Goal: Complete application form: Complete application form

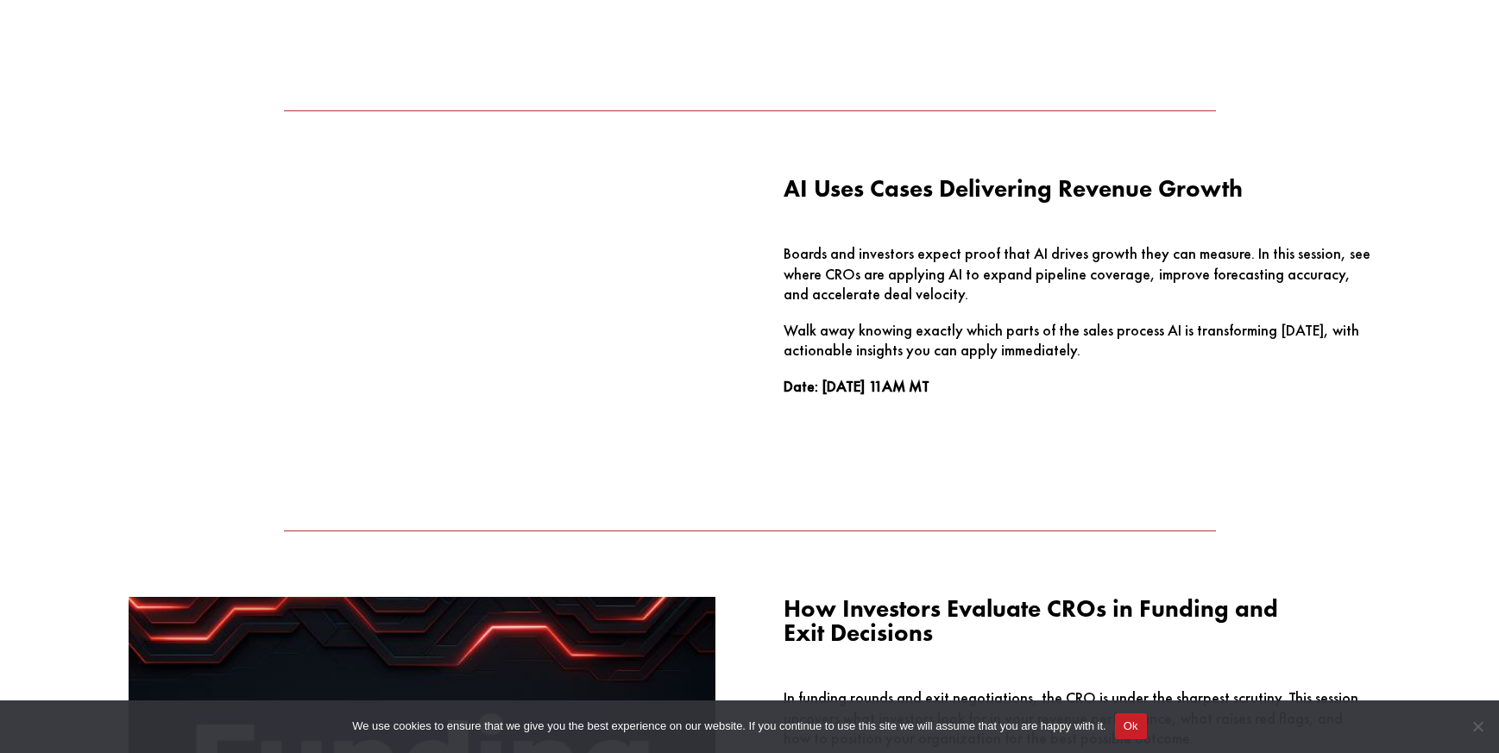
scroll to position [1553, 0]
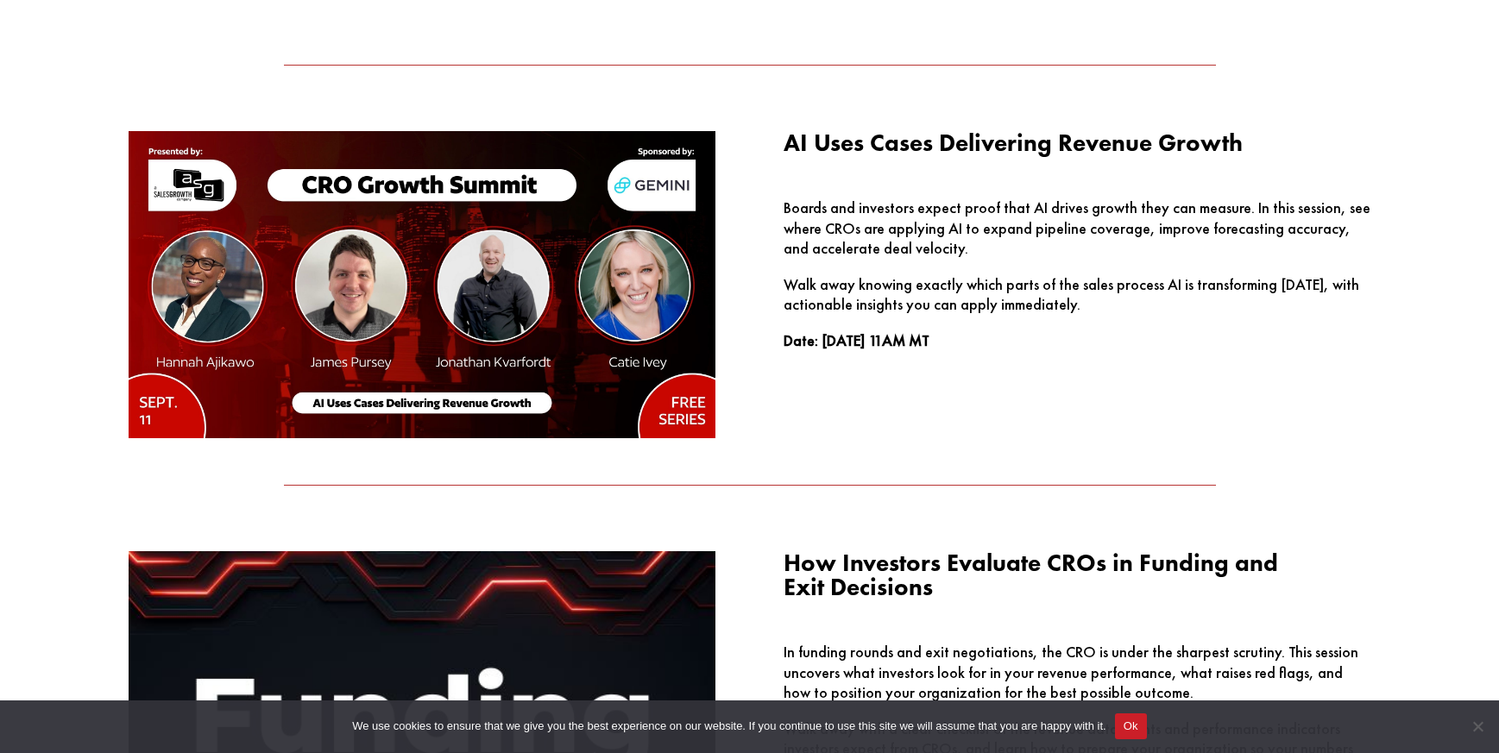
click at [928, 144] on span "AI Uses Cases Delivering Revenue Growth" at bounding box center [1012, 143] width 459 height 30
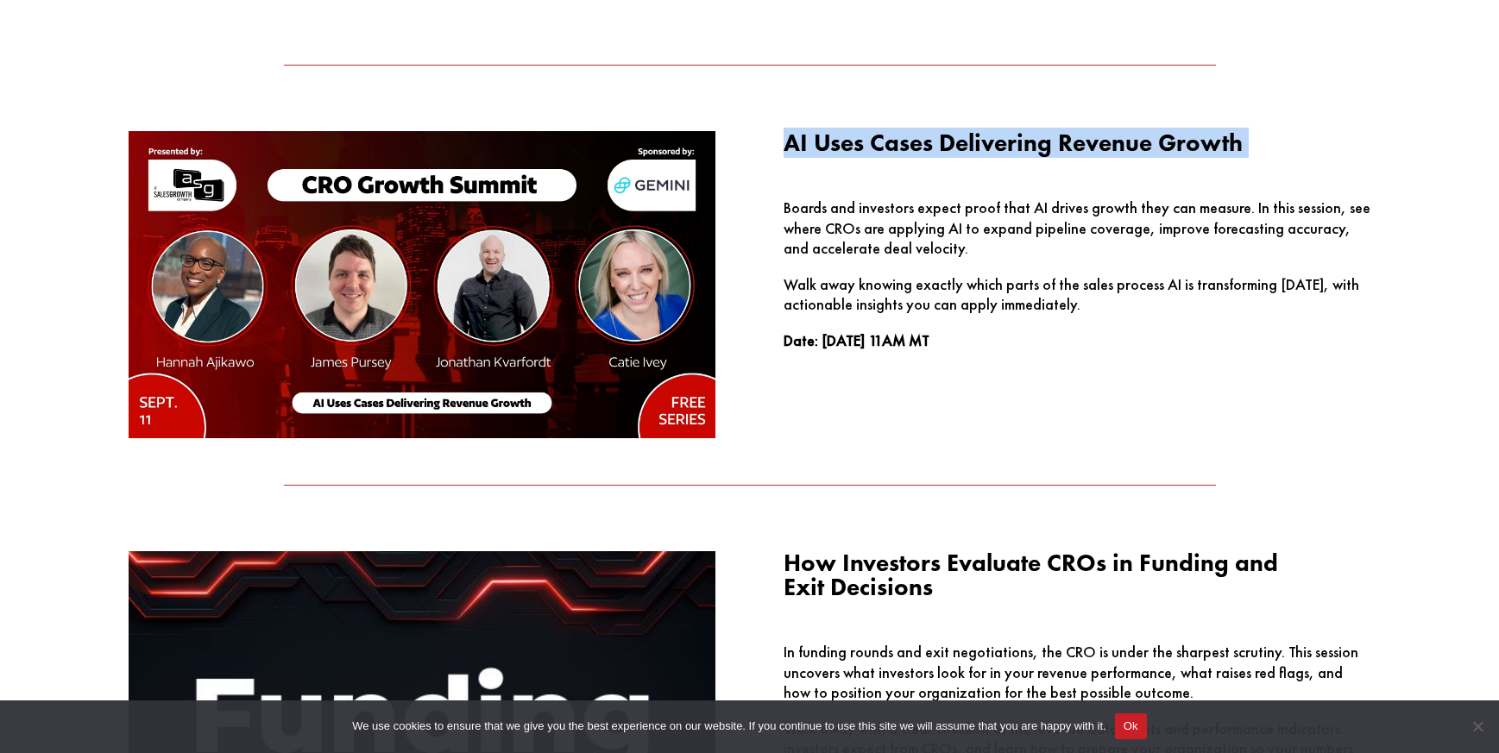
click at [928, 144] on span "AI Uses Cases Delivering Revenue Growth" at bounding box center [1012, 143] width 459 height 30
copy div "AI Uses Cases Delivering Revenue Growth"
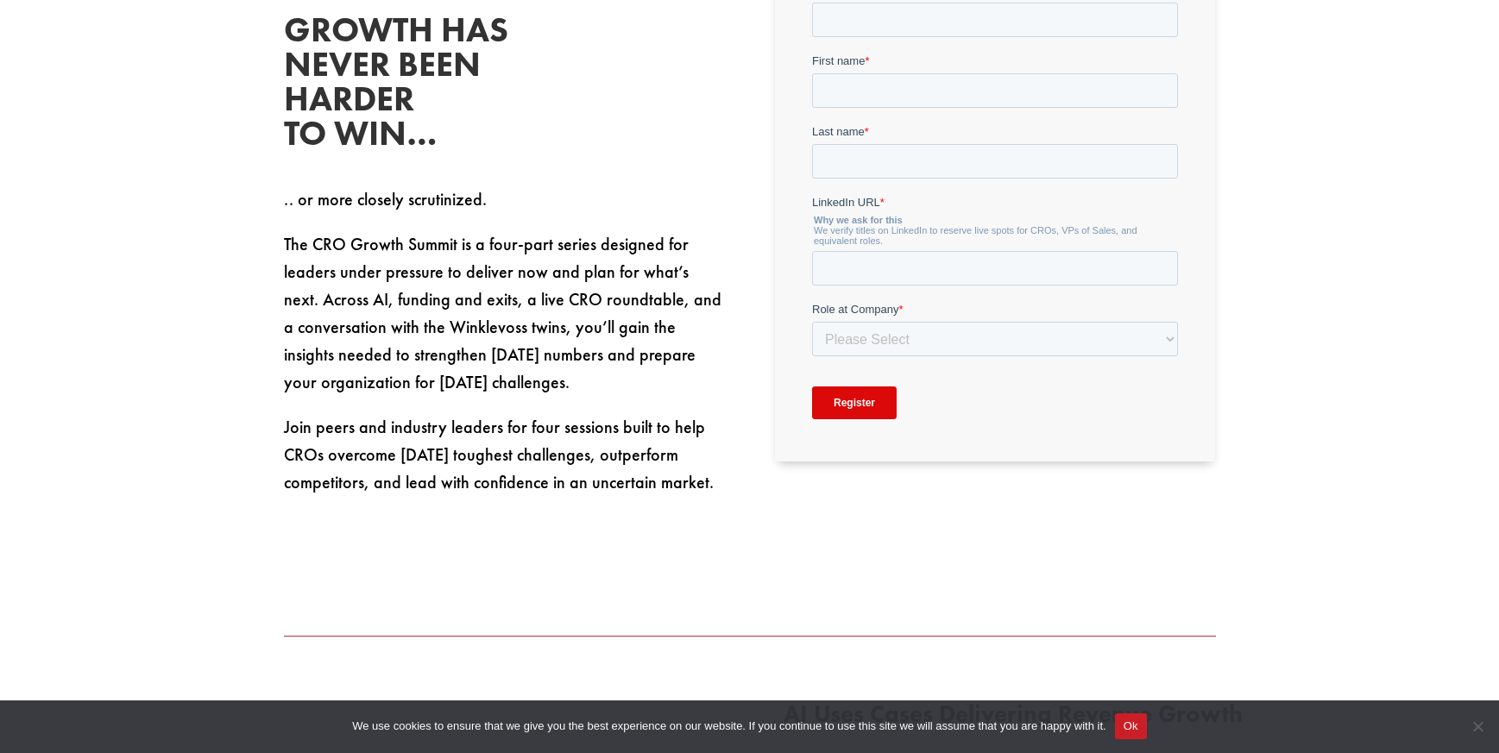
scroll to position [777, 0]
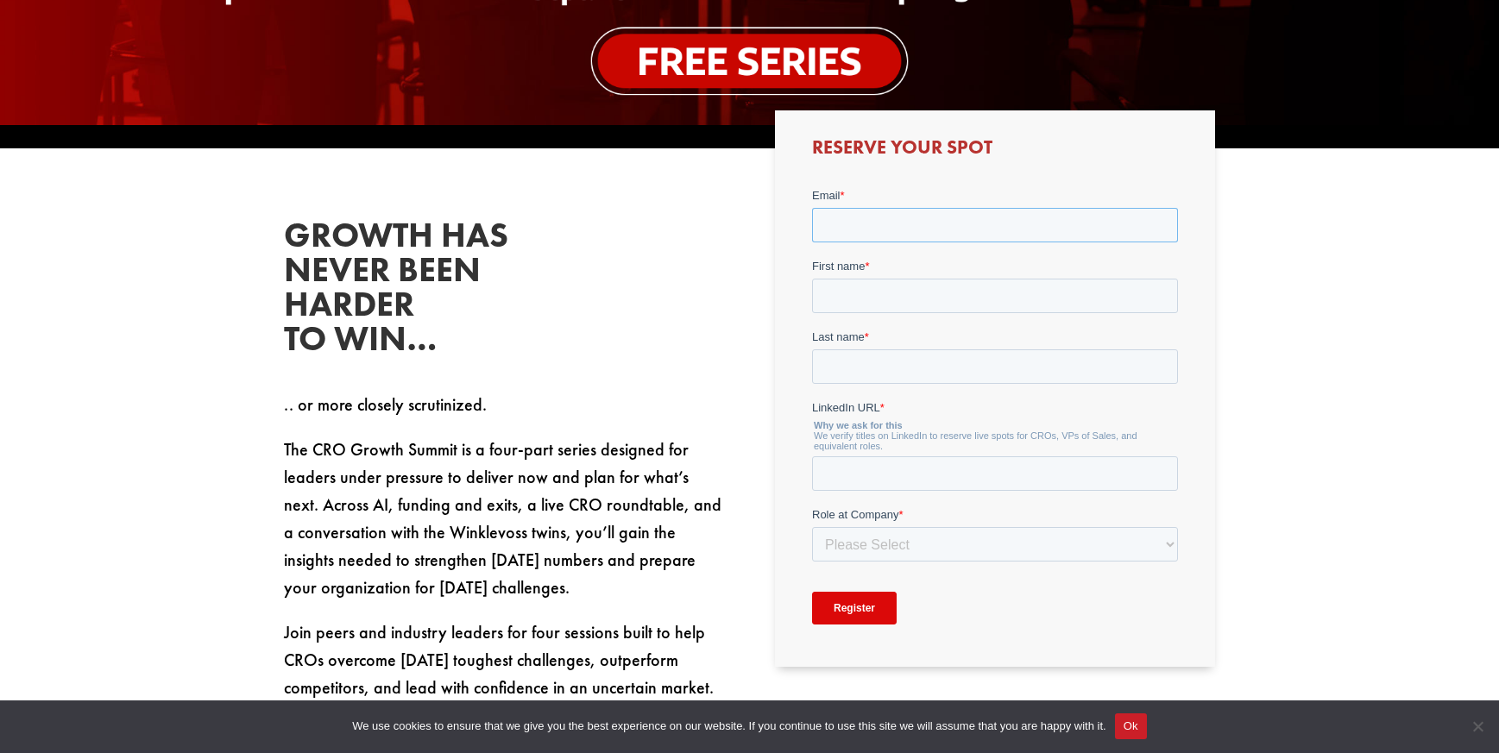
click at [872, 230] on input "Email *" at bounding box center [995, 225] width 366 height 35
type input "[EMAIL_ADDRESS][DOMAIN_NAME]"
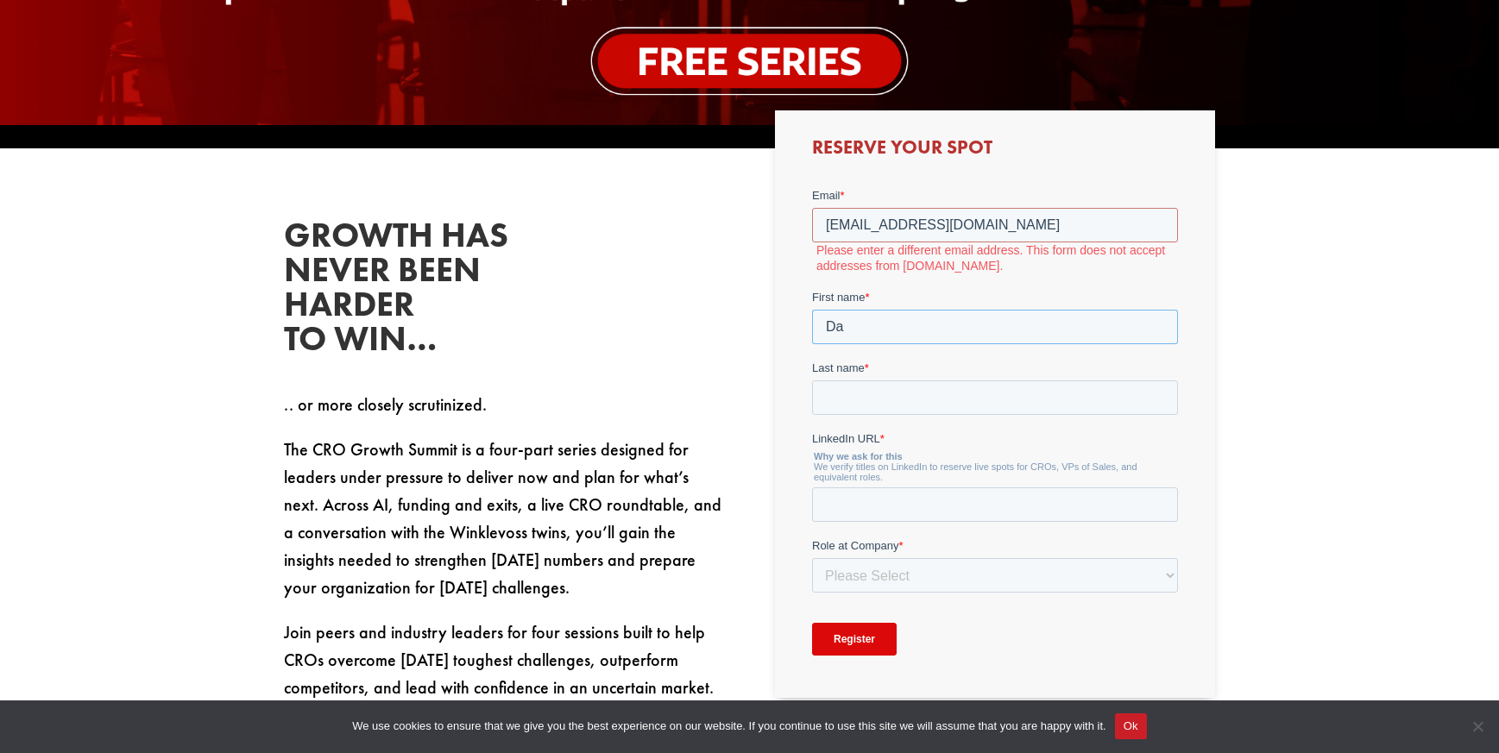
type input "Da"
click at [1038, 222] on input "[EMAIL_ADDRESS][DOMAIN_NAME]" at bounding box center [995, 225] width 366 height 35
drag, startPoint x: 1035, startPoint y: 221, endPoint x: 953, endPoint y: 234, distance: 83.8
click at [953, 234] on input "[EMAIL_ADDRESS][DOMAIN_NAME]" at bounding box center [995, 225] width 366 height 35
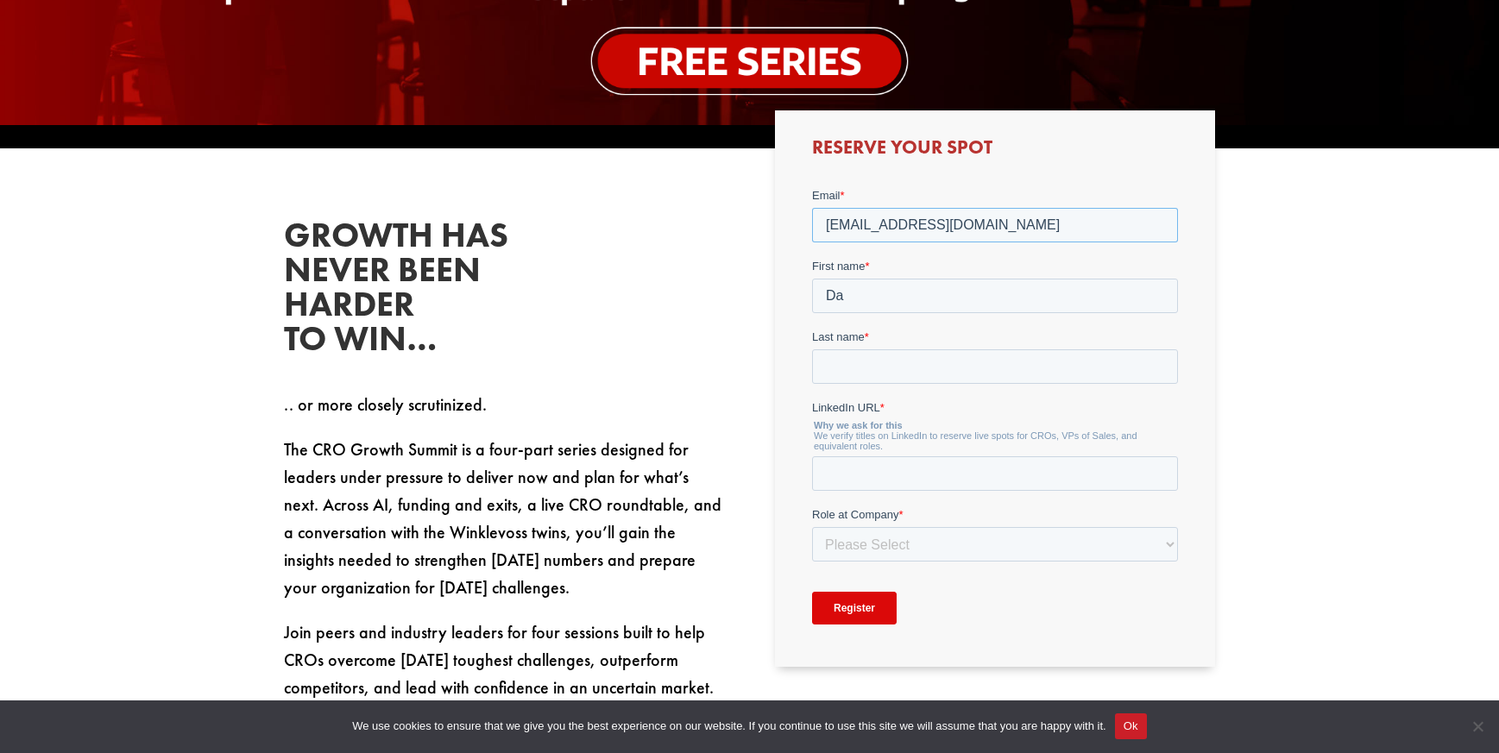
type input "[EMAIL_ADDRESS][DOMAIN_NAME]"
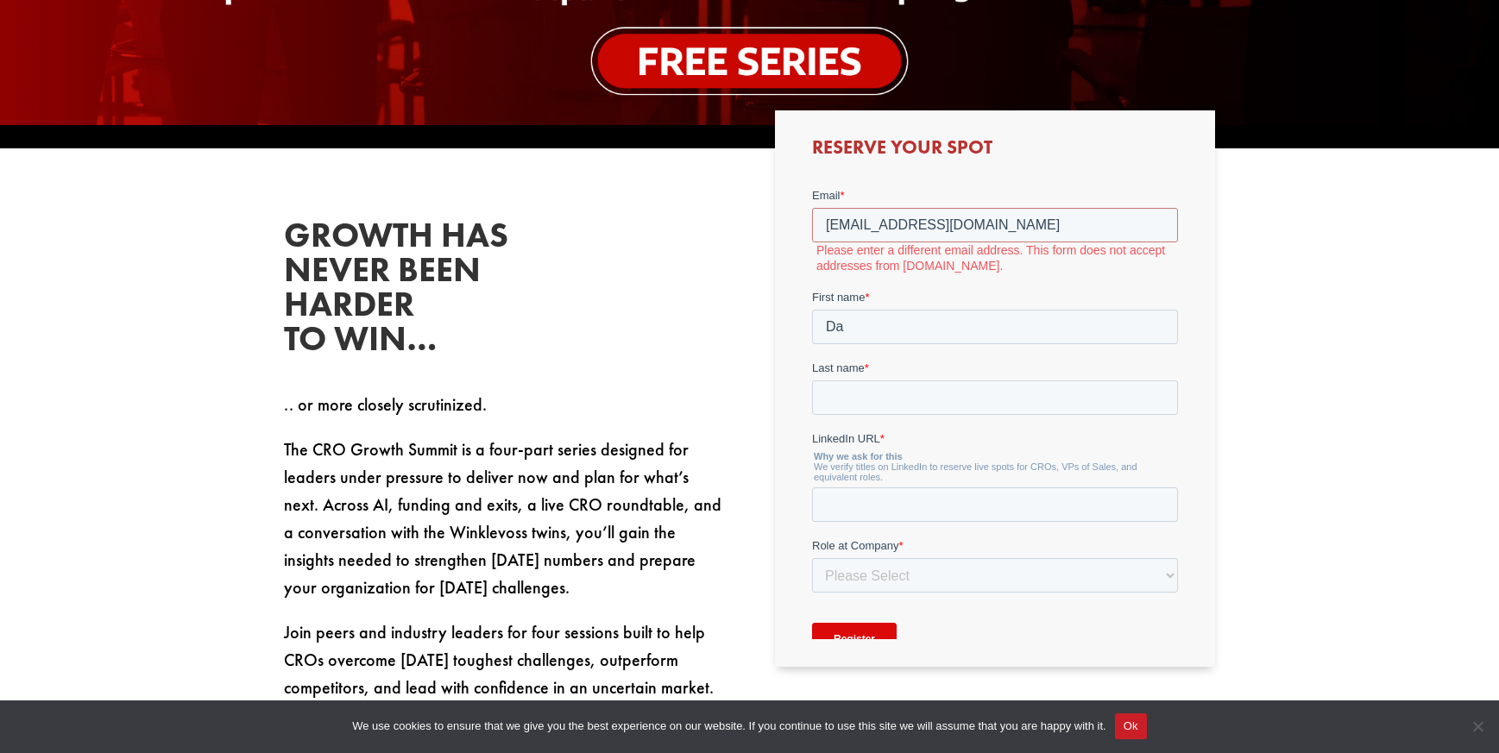
click at [877, 300] on label "First name *" at bounding box center [995, 297] width 366 height 17
click at [877, 310] on input "Da" at bounding box center [995, 327] width 366 height 35
click at [965, 228] on input "[EMAIL_ADDRESS][DOMAIN_NAME]" at bounding box center [995, 225] width 366 height 35
click at [964, 228] on input "[EMAIL_ADDRESS][DOMAIN_NAME]" at bounding box center [995, 225] width 366 height 35
